Goal: Task Accomplishment & Management: Manage account settings

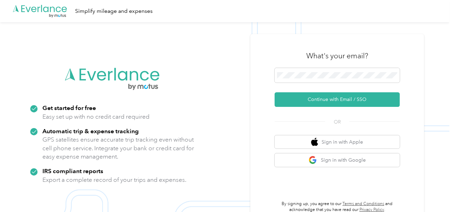
drag, startPoint x: 303, startPoint y: 107, endPoint x: 121, endPoint y: 32, distance: 196.4
click at [302, 107] on div "What's your email? Continue with Email / SSO OR Sign in with Apple Sign in with…" at bounding box center [336, 129] width 125 height 170
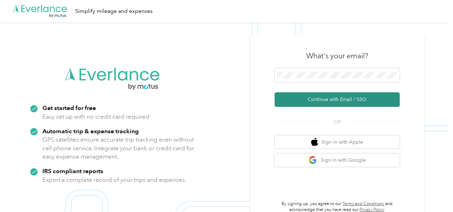
click at [339, 100] on button "Continue with Email / SSO" at bounding box center [336, 99] width 125 height 15
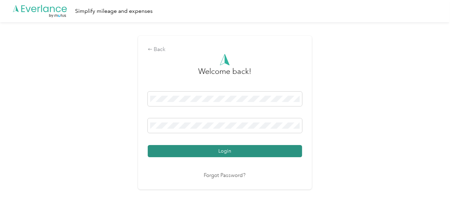
click at [270, 149] on button "Login" at bounding box center [225, 151] width 154 height 12
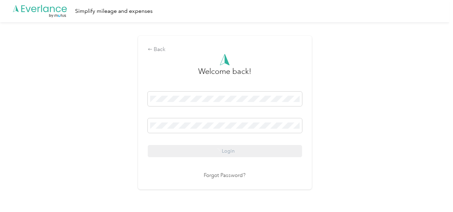
click at [371, 116] on div "Back Welcome back! Login Forgot Password?" at bounding box center [224, 115] width 449 height 187
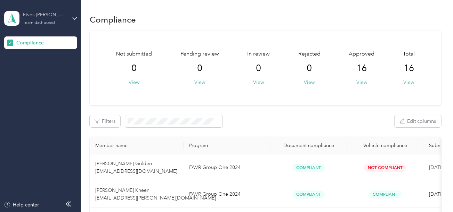
drag, startPoint x: 34, startPoint y: 17, endPoint x: 37, endPoint y: 22, distance: 5.3
click at [35, 19] on div "Fives [PERSON_NAME] Corp Team dashboard" at bounding box center [44, 18] width 43 height 14
drag, startPoint x: 32, startPoint y: 73, endPoint x: 32, endPoint y: 68, distance: 4.9
click at [32, 68] on div "Log out" at bounding box center [23, 71] width 27 height 7
